Goal: Task Accomplishment & Management: Use online tool/utility

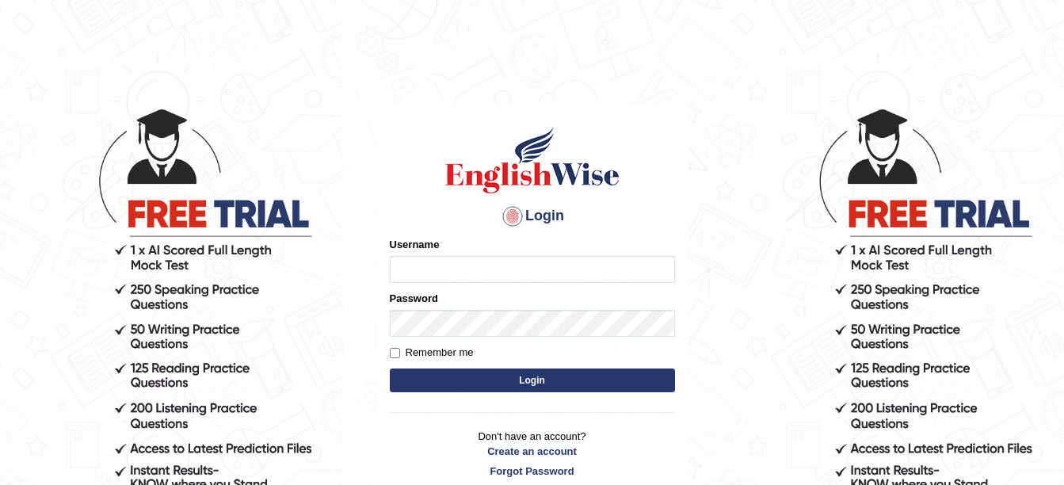
type input "amitpandey_parramatta"
click at [510, 378] on button "Login" at bounding box center [532, 380] width 285 height 24
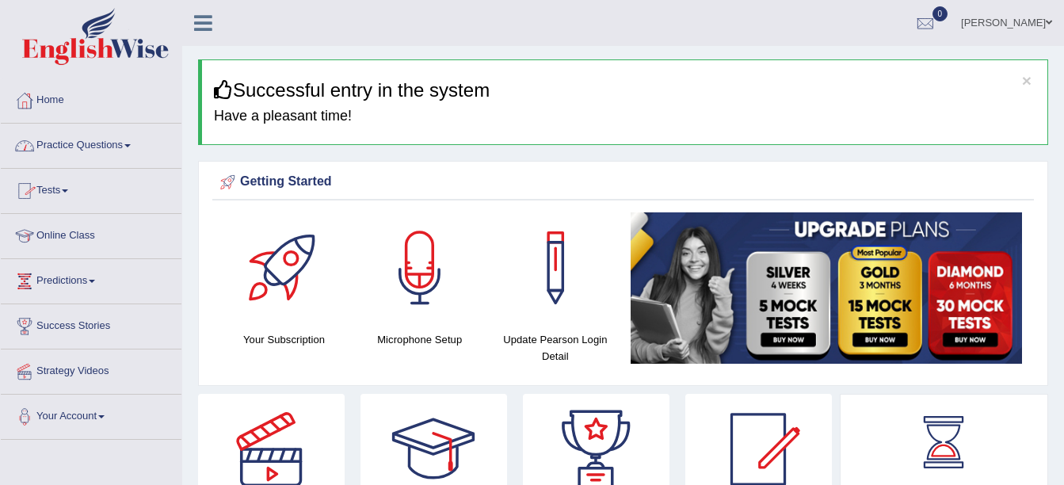
click at [134, 143] on link "Practice Questions" at bounding box center [91, 144] width 181 height 40
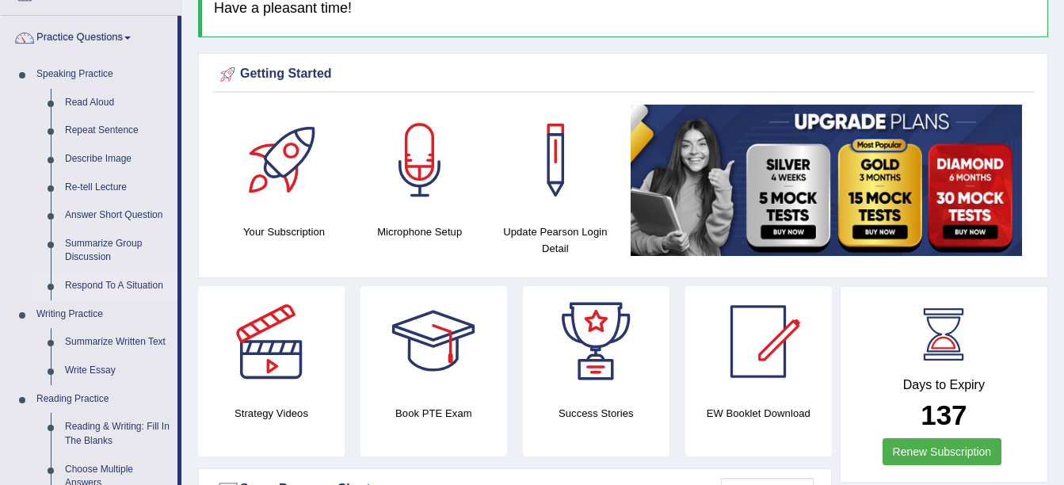
scroll to position [109, 0]
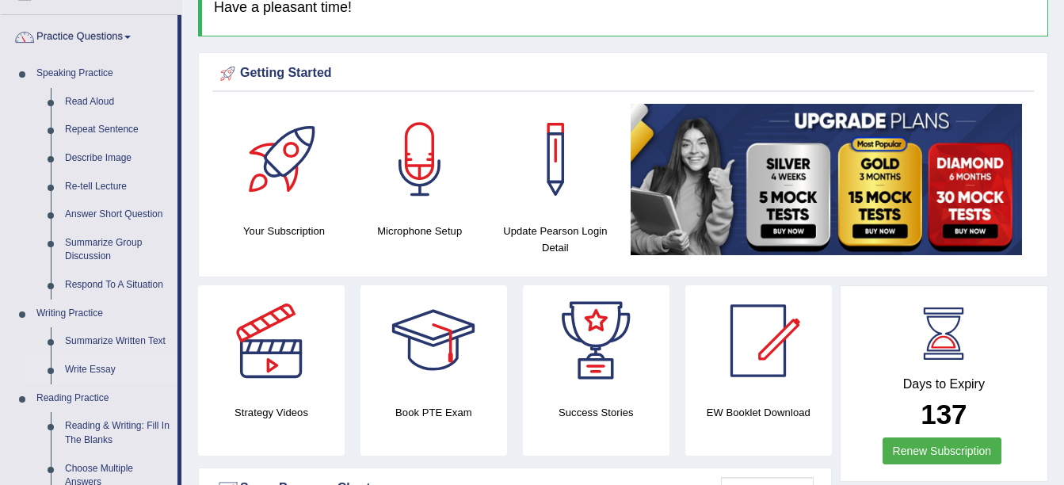
click at [97, 366] on link "Write Essay" at bounding box center [118, 370] width 120 height 29
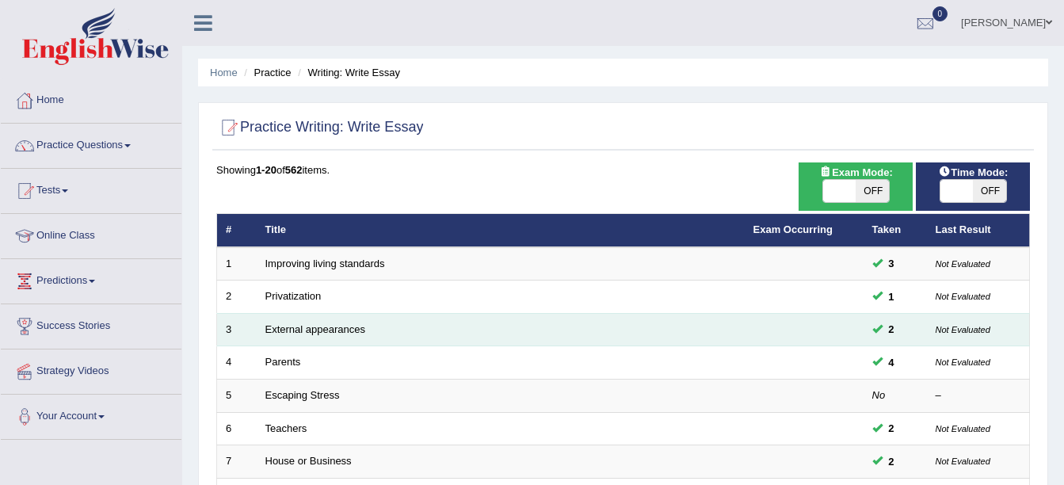
scroll to position [25, 0]
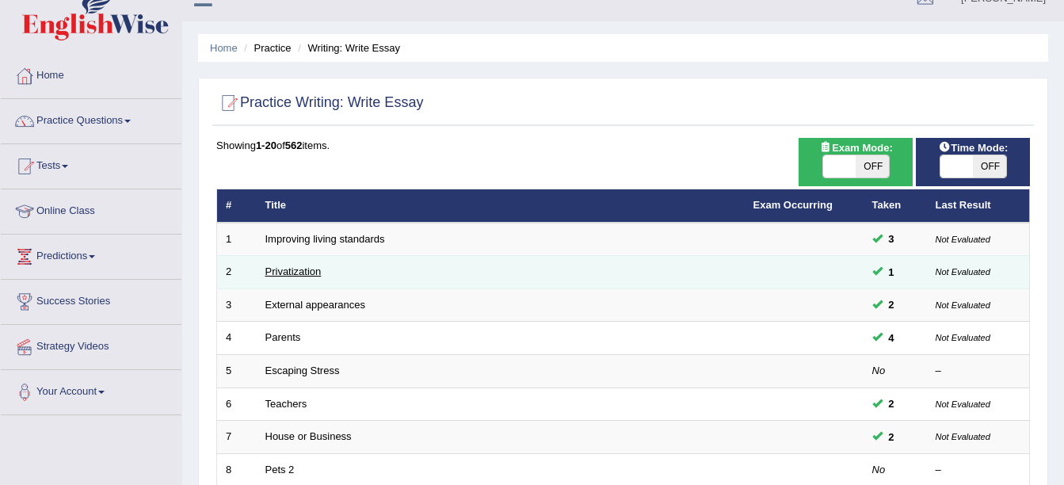
click at [299, 269] on link "Privatization" at bounding box center [293, 271] width 56 height 12
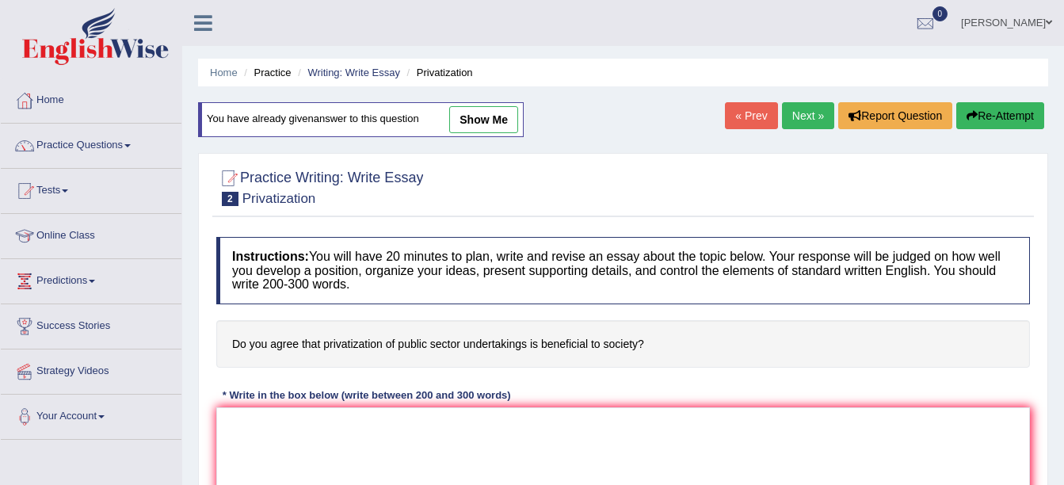
scroll to position [54, 0]
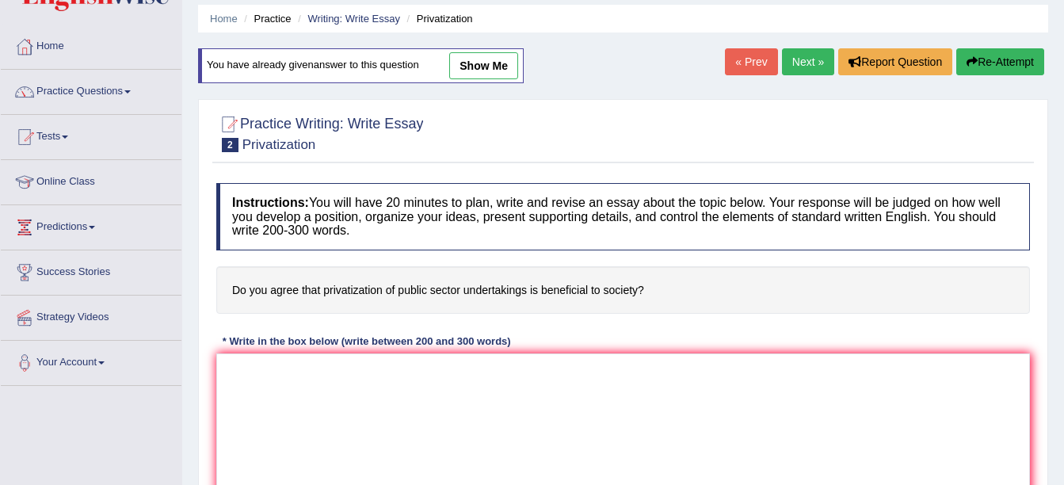
click at [473, 63] on link "show me" at bounding box center [483, 65] width 69 height 27
type textarea "The increasing influence of privatization of public sector on our lives has ign…"
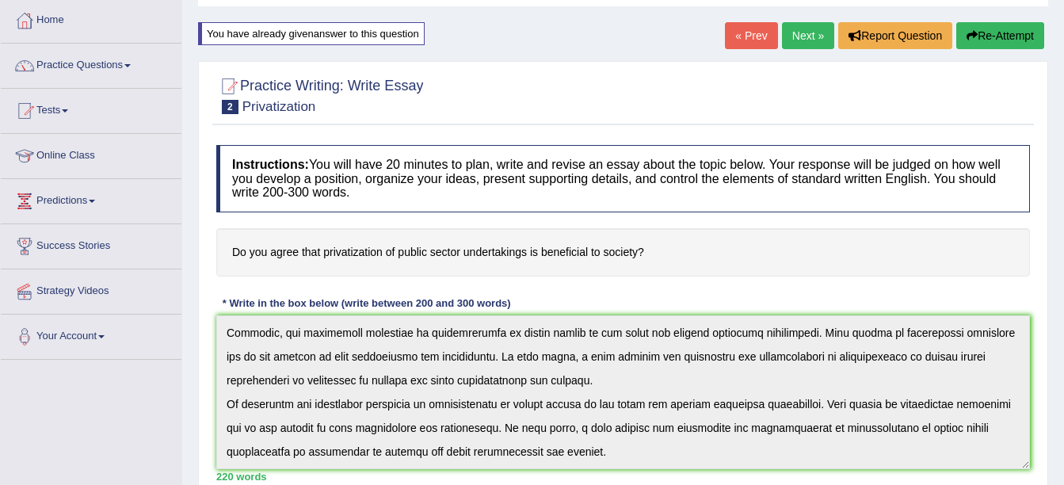
scroll to position [75, 0]
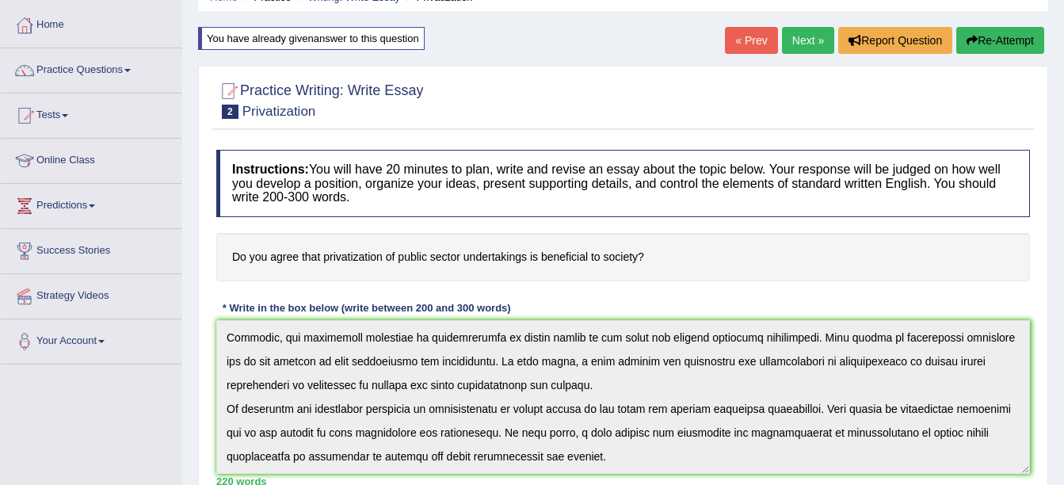
click at [976, 35] on button "Re-Attempt" at bounding box center [1000, 40] width 88 height 27
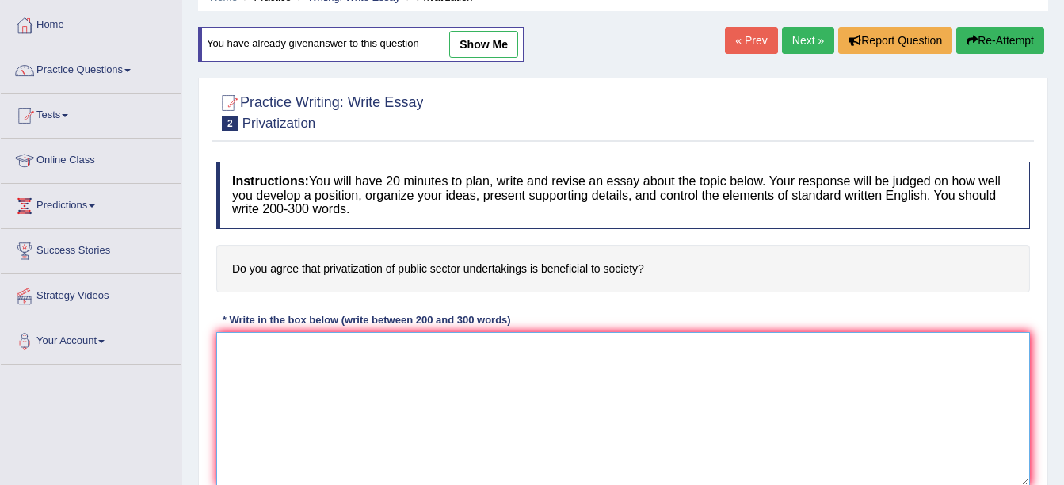
click at [505, 401] on textarea at bounding box center [623, 409] width 814 height 154
paste textarea "Certainly! Here's a concise 280-word essay on the topic of **Privatization in P…"
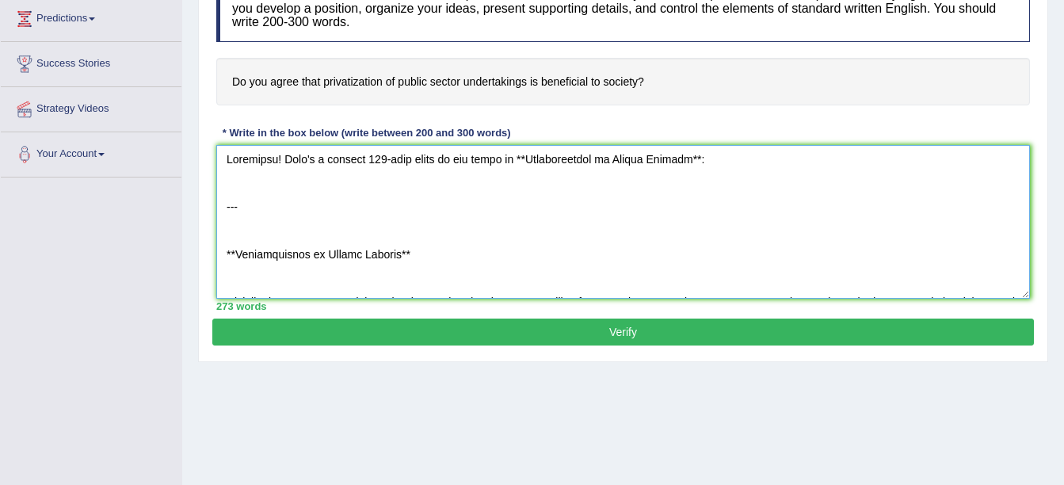
scroll to position [2, 0]
click at [453, 265] on textarea at bounding box center [623, 222] width 814 height 154
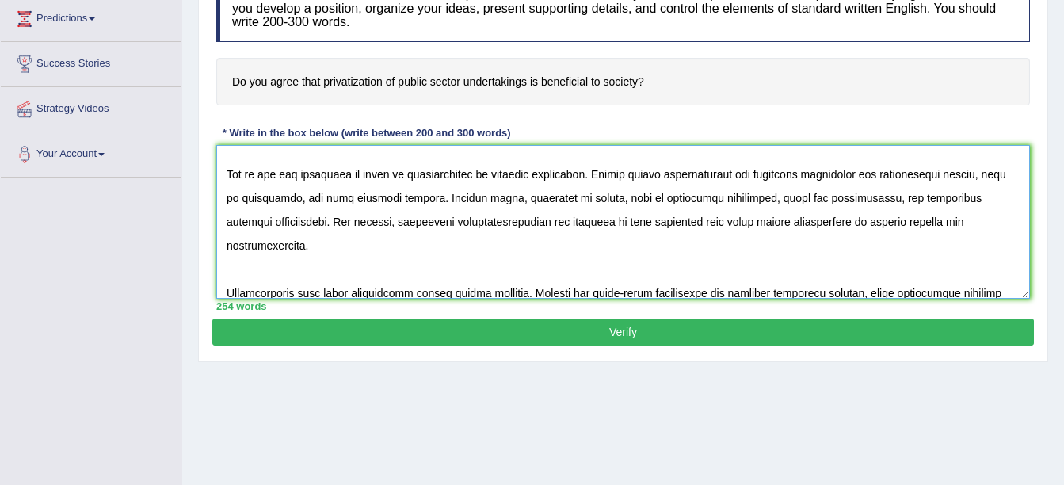
scroll to position [60, 0]
type textarea "Privatization refers to the transfer of ownership, management, or operation of …"
click at [504, 333] on button "Verify" at bounding box center [622, 331] width 821 height 27
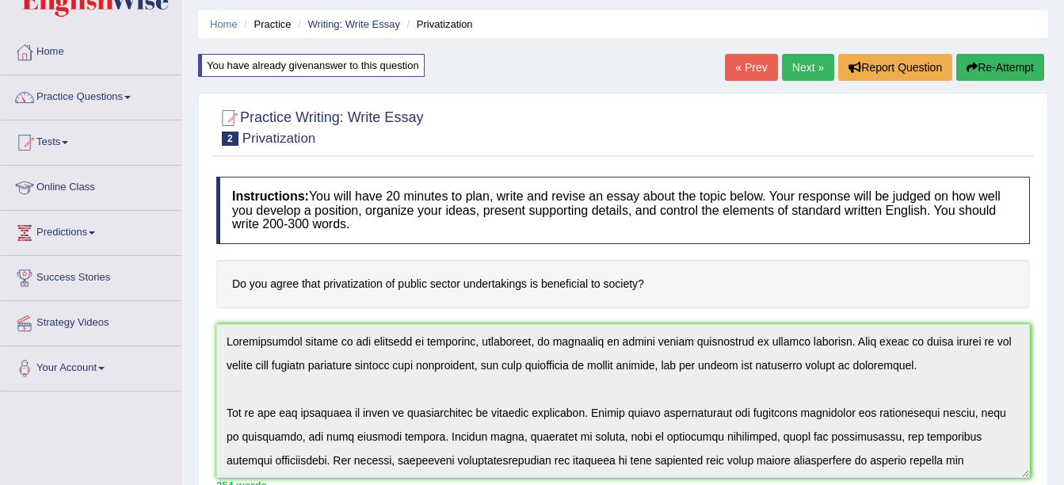
scroll to position [0, 0]
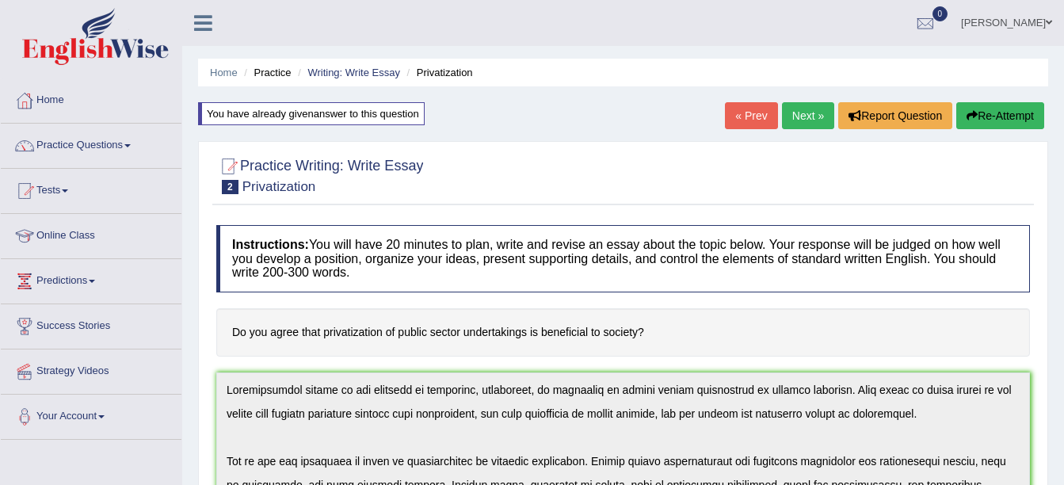
click at [1013, 112] on button "Re-Attempt" at bounding box center [1000, 115] width 88 height 27
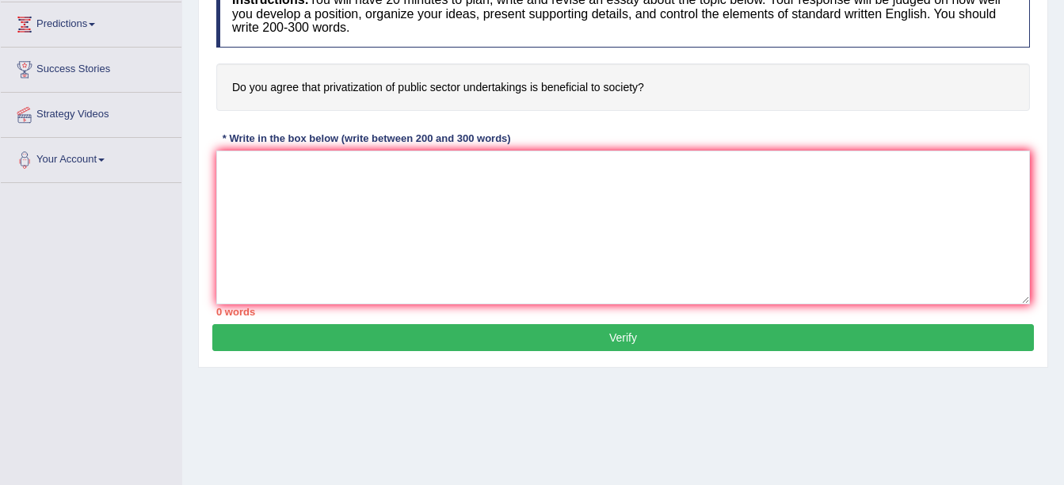
scroll to position [257, 0]
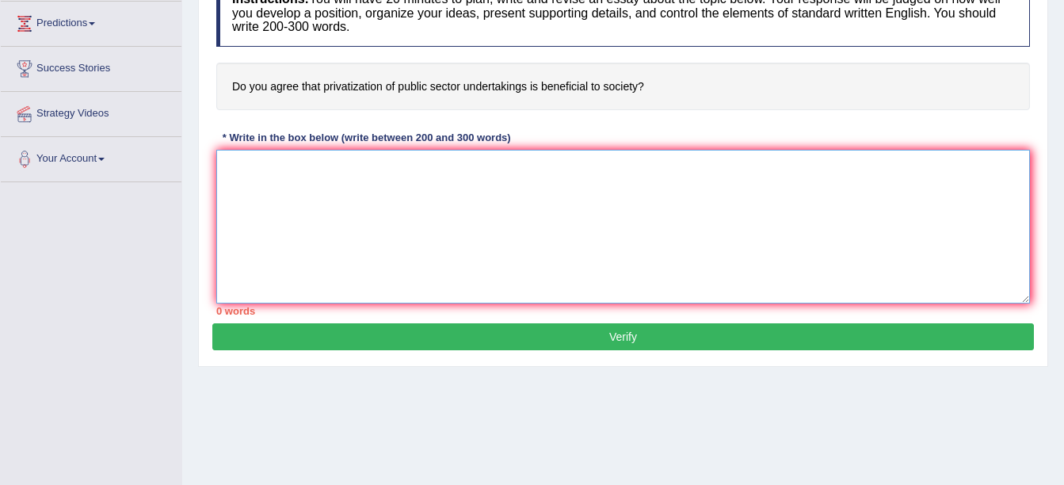
click at [395, 217] on textarea at bounding box center [623, 227] width 814 height 154
paste textarea "Privatization refers to the transfer of ownership, management, or operation of …"
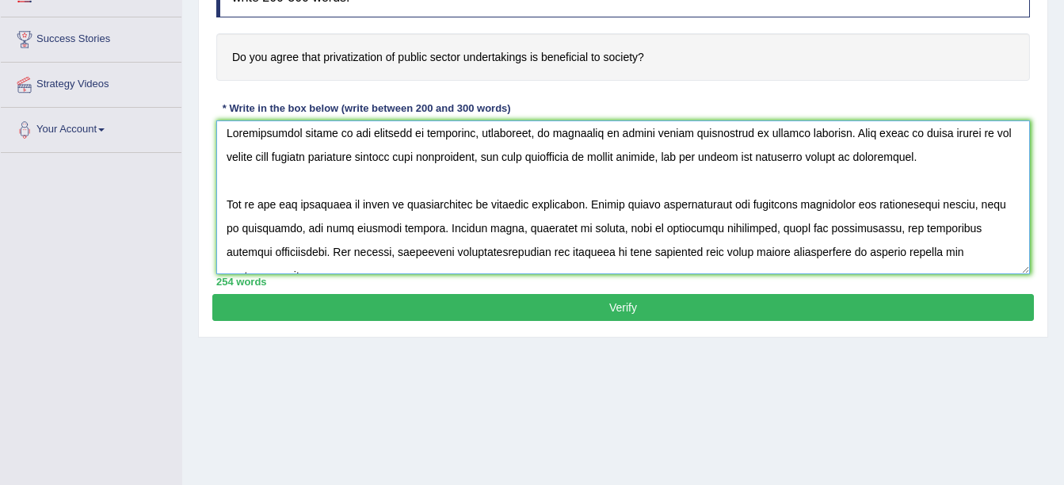
scroll to position [0, 0]
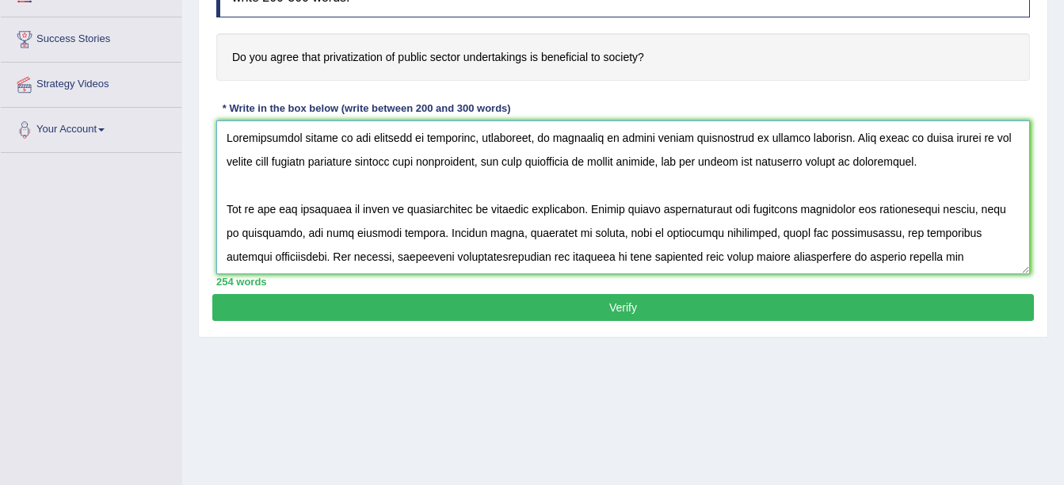
type textarea "Privatization refers to the transfer of ownership, management, or operation of …"
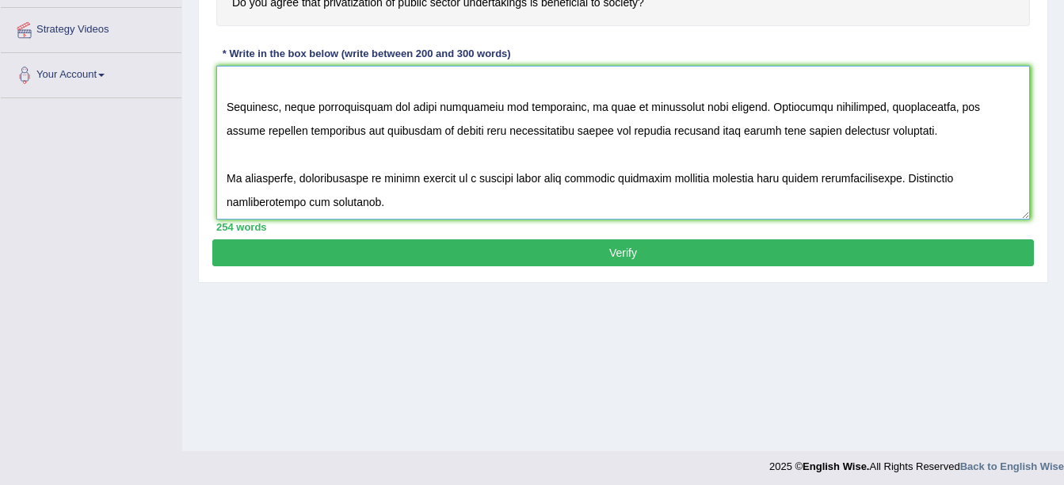
scroll to position [342, 0]
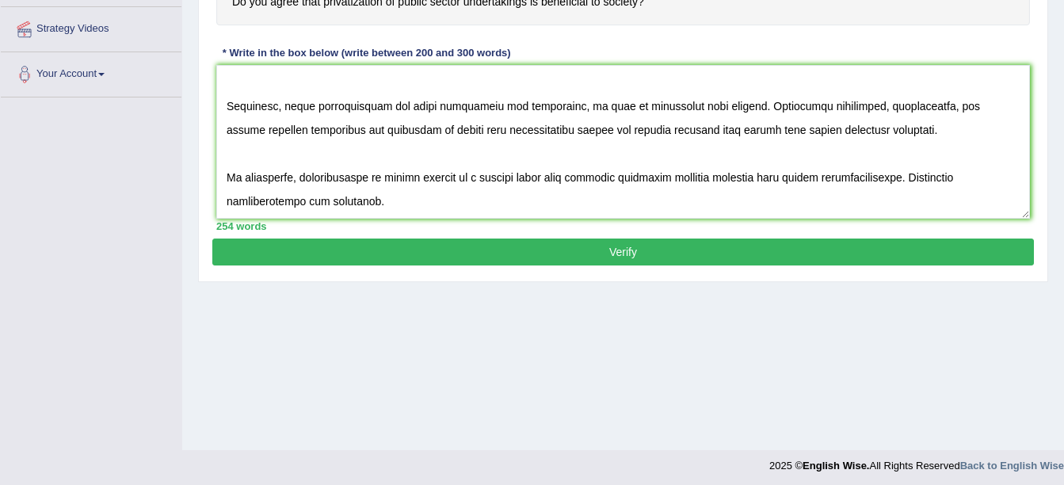
click at [665, 250] on button "Verify" at bounding box center [622, 251] width 821 height 27
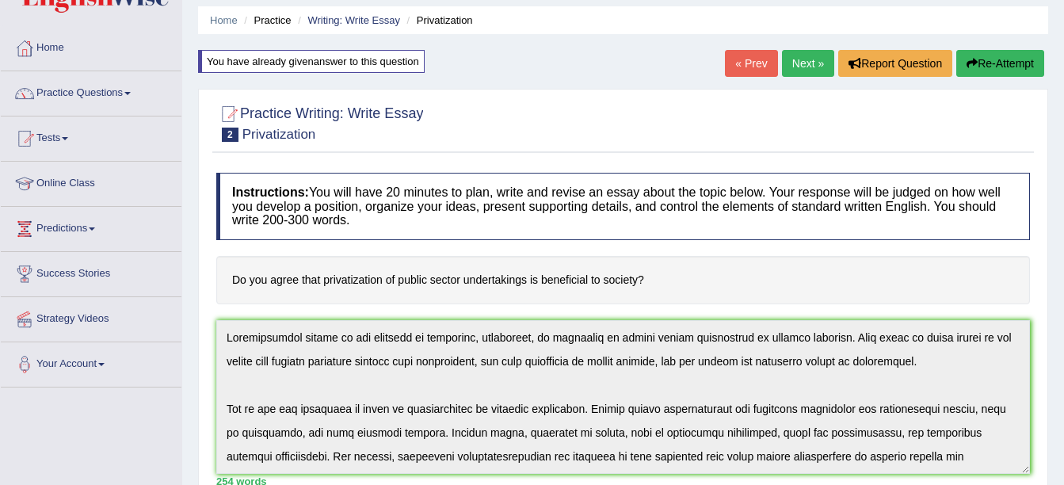
scroll to position [0, 0]
